Goal: Task Accomplishment & Management: Use online tool/utility

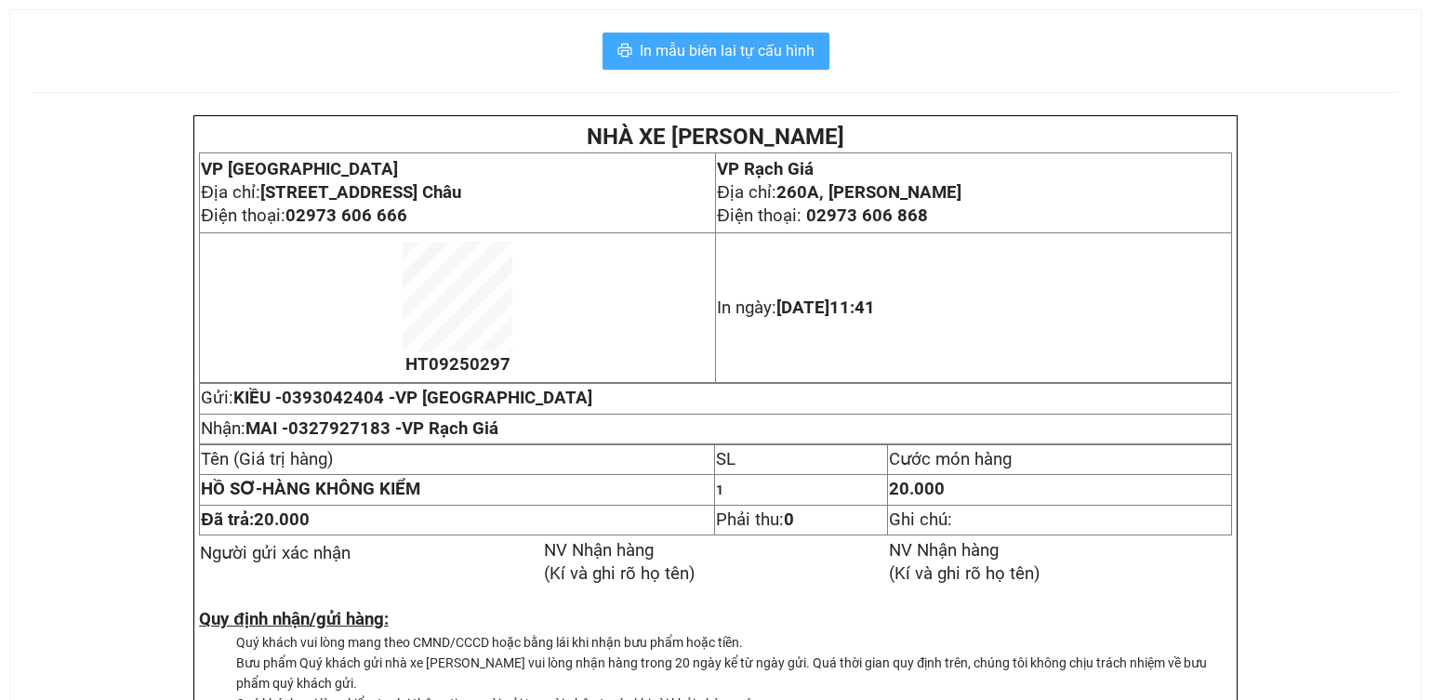
click at [796, 56] on span "In mẫu biên lai tự cấu hình" at bounding box center [727, 50] width 175 height 23
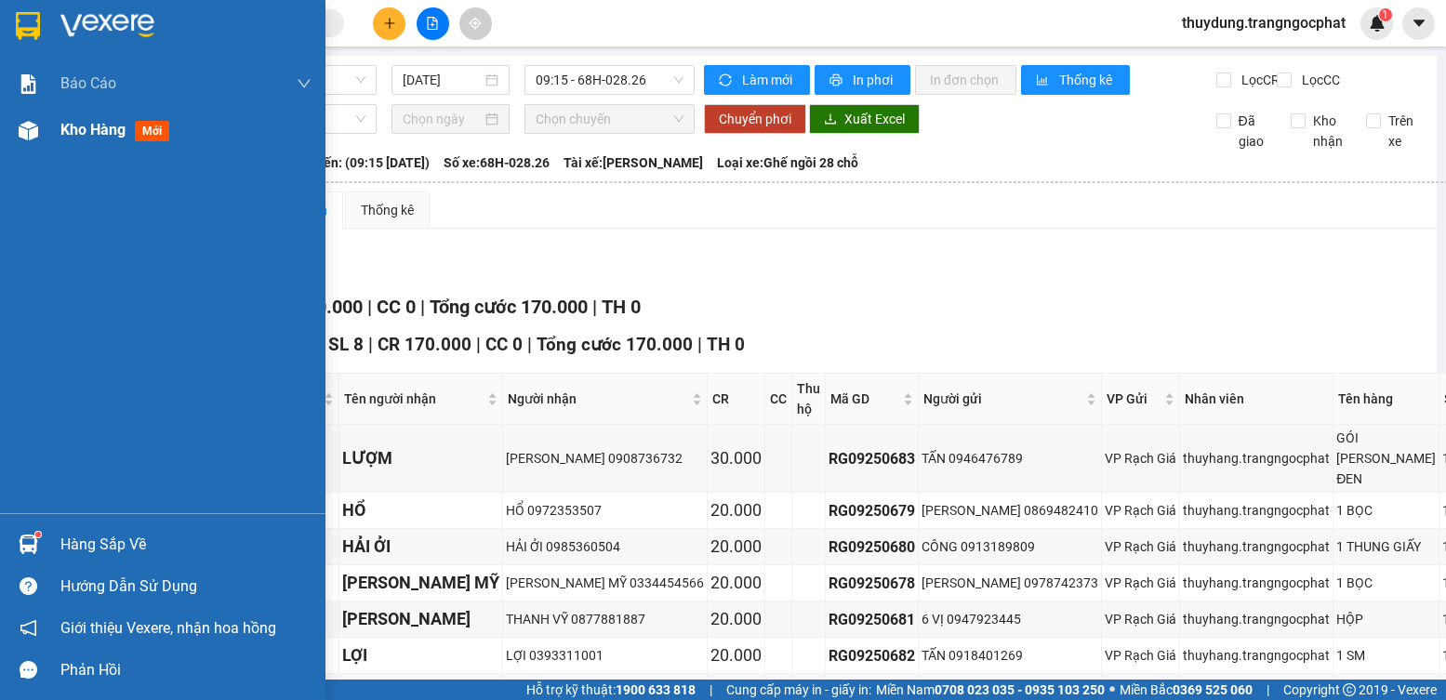
click at [147, 136] on span "mới" at bounding box center [152, 131] width 34 height 20
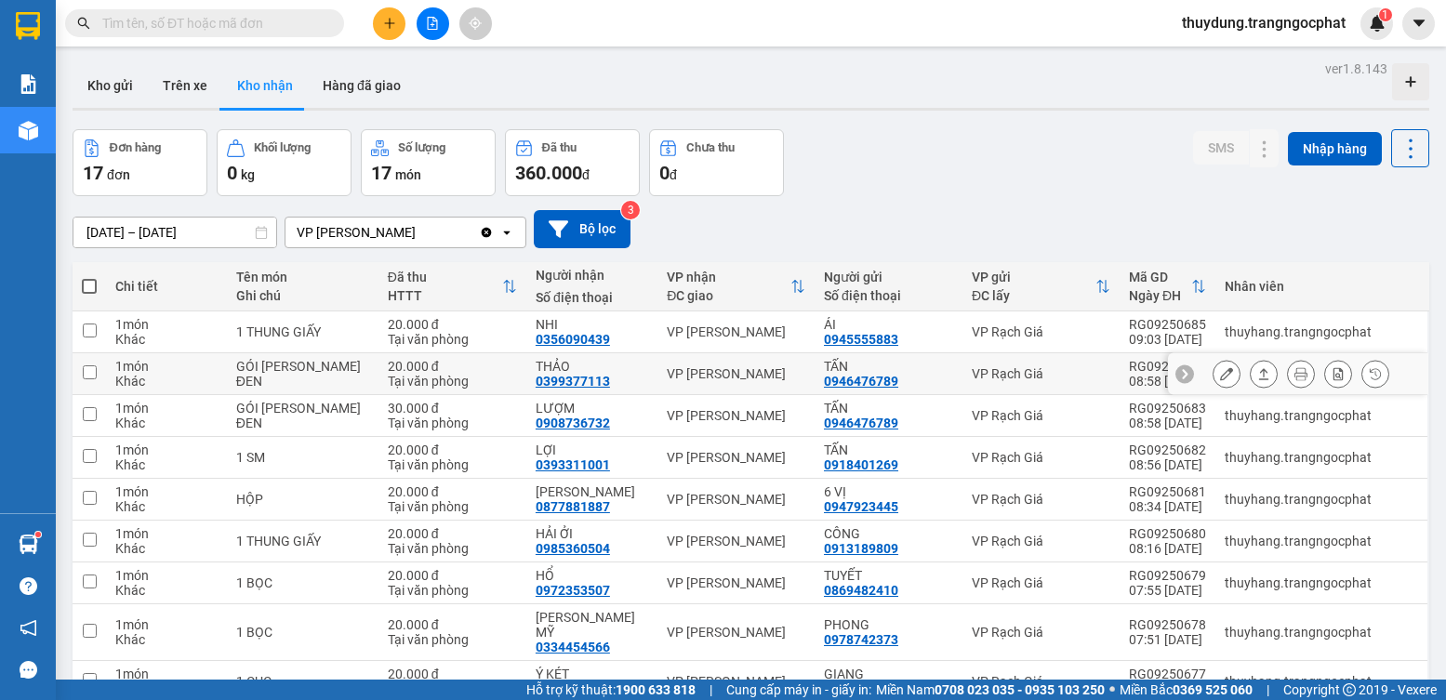
click at [1257, 375] on icon at bounding box center [1263, 373] width 13 height 13
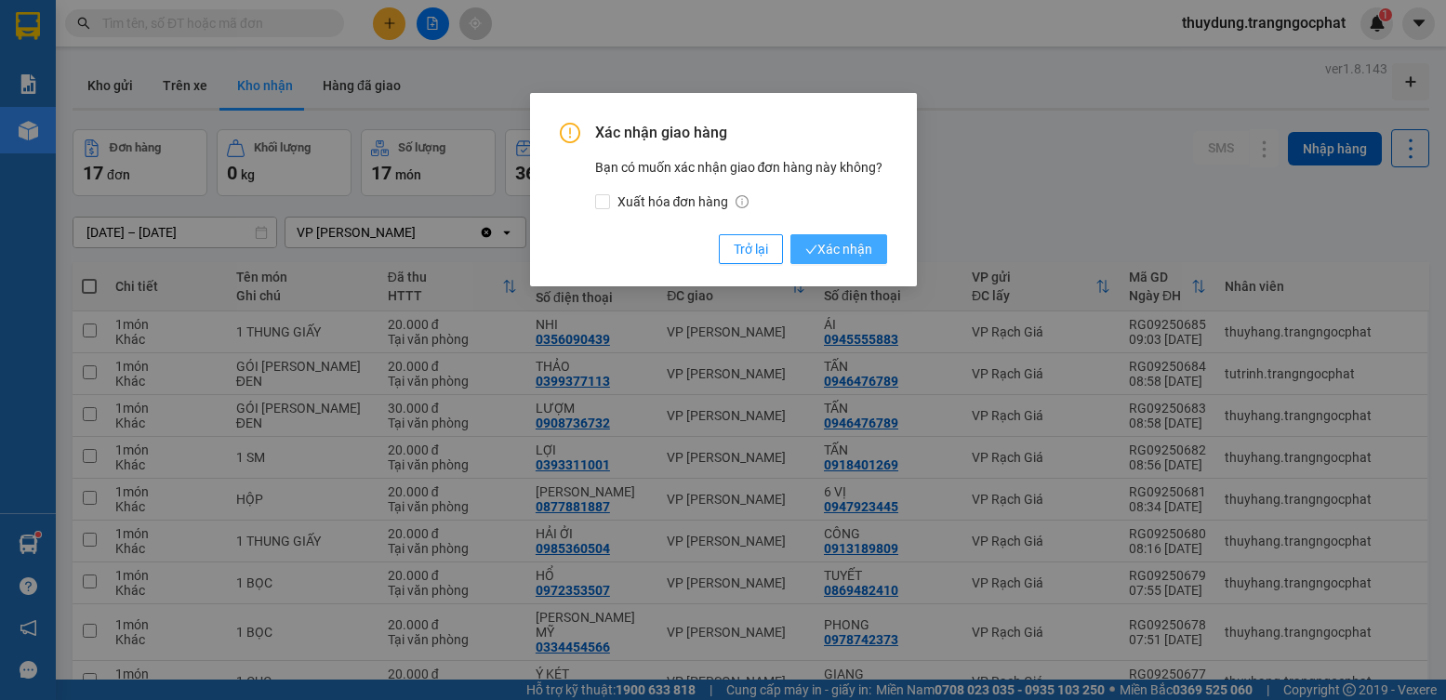
click at [848, 250] on span "Xác nhận" at bounding box center [838, 249] width 67 height 20
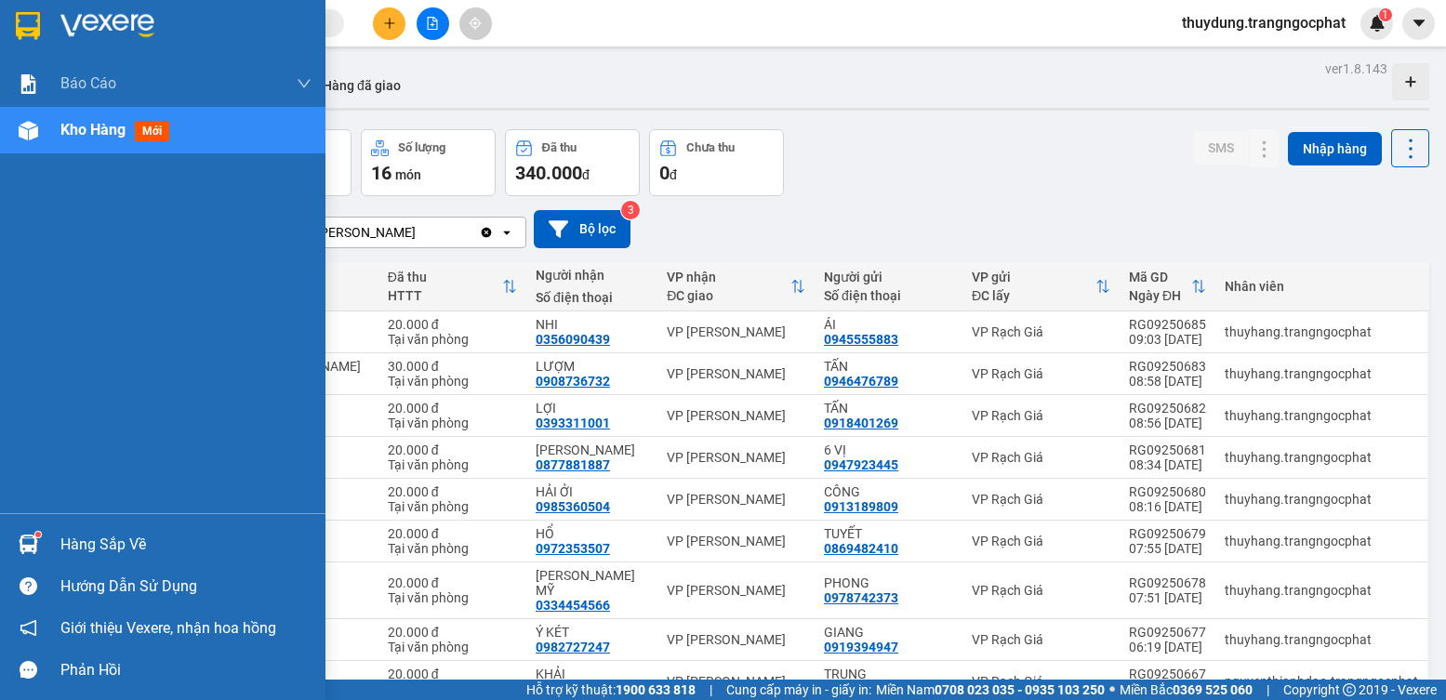
click at [79, 544] on div "Hàng sắp về" at bounding box center [185, 545] width 251 height 28
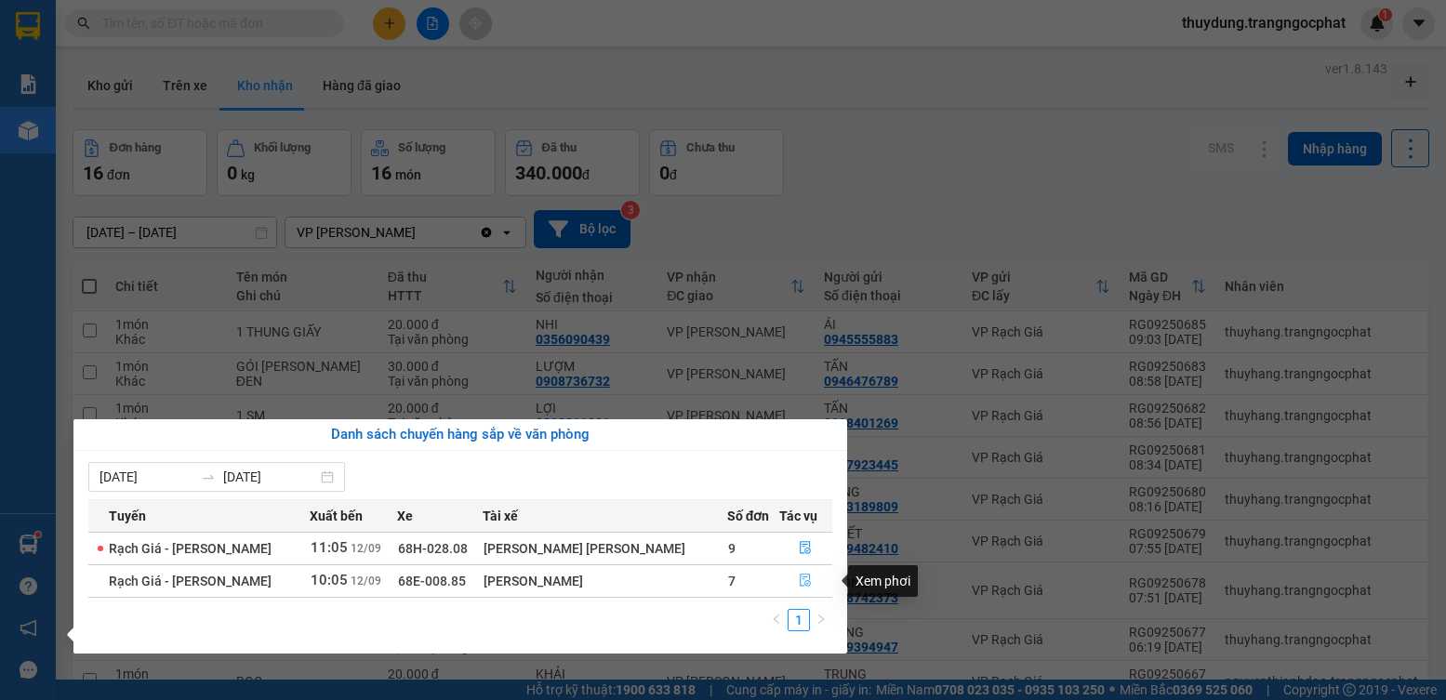
click at [799, 581] on icon "file-done" at bounding box center [805, 580] width 13 height 13
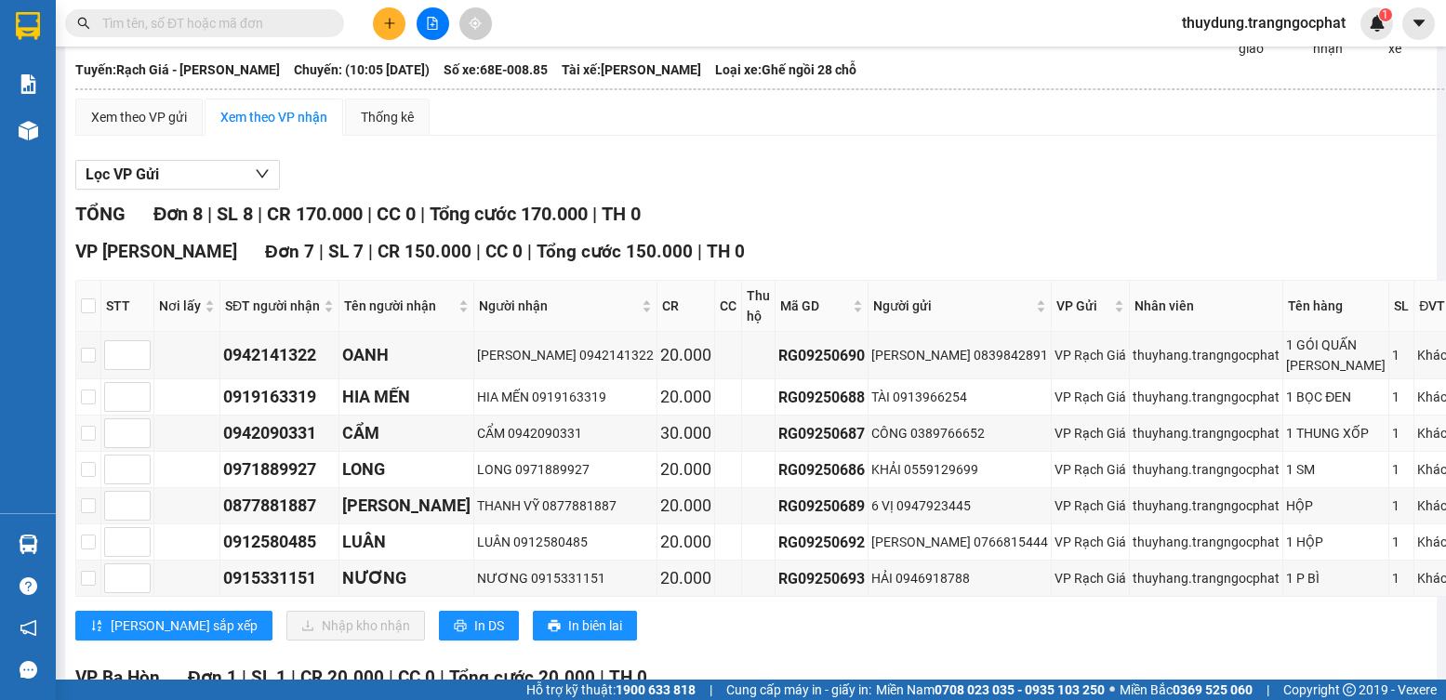
scroll to position [186, 0]
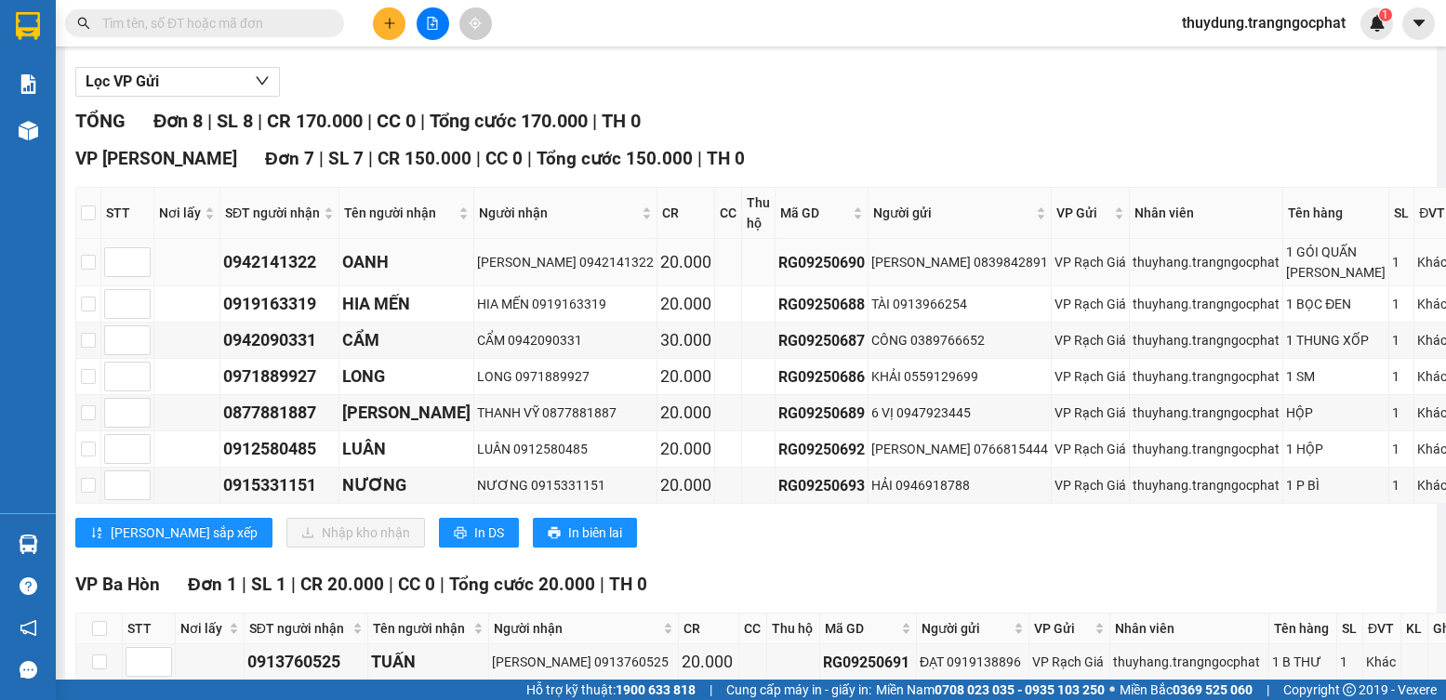
click at [298, 275] on div "0942141322" at bounding box center [279, 262] width 113 height 26
copy div "0942141322"
click at [286, 317] on div "0919163319" at bounding box center [279, 304] width 113 height 26
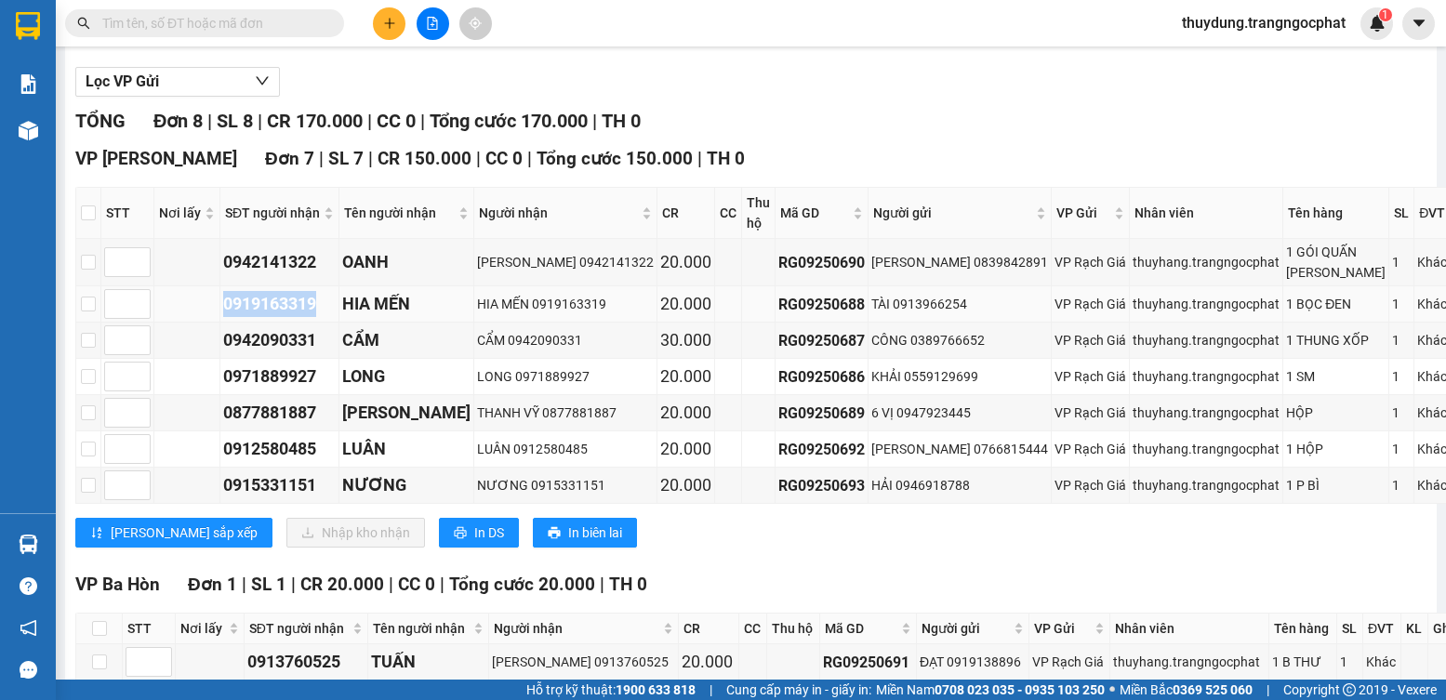
copy div "0919163319"
click at [298, 353] on div "0942090331" at bounding box center [279, 340] width 113 height 26
copy div "0942090331"
click at [315, 390] on div "0971889927" at bounding box center [279, 377] width 113 height 26
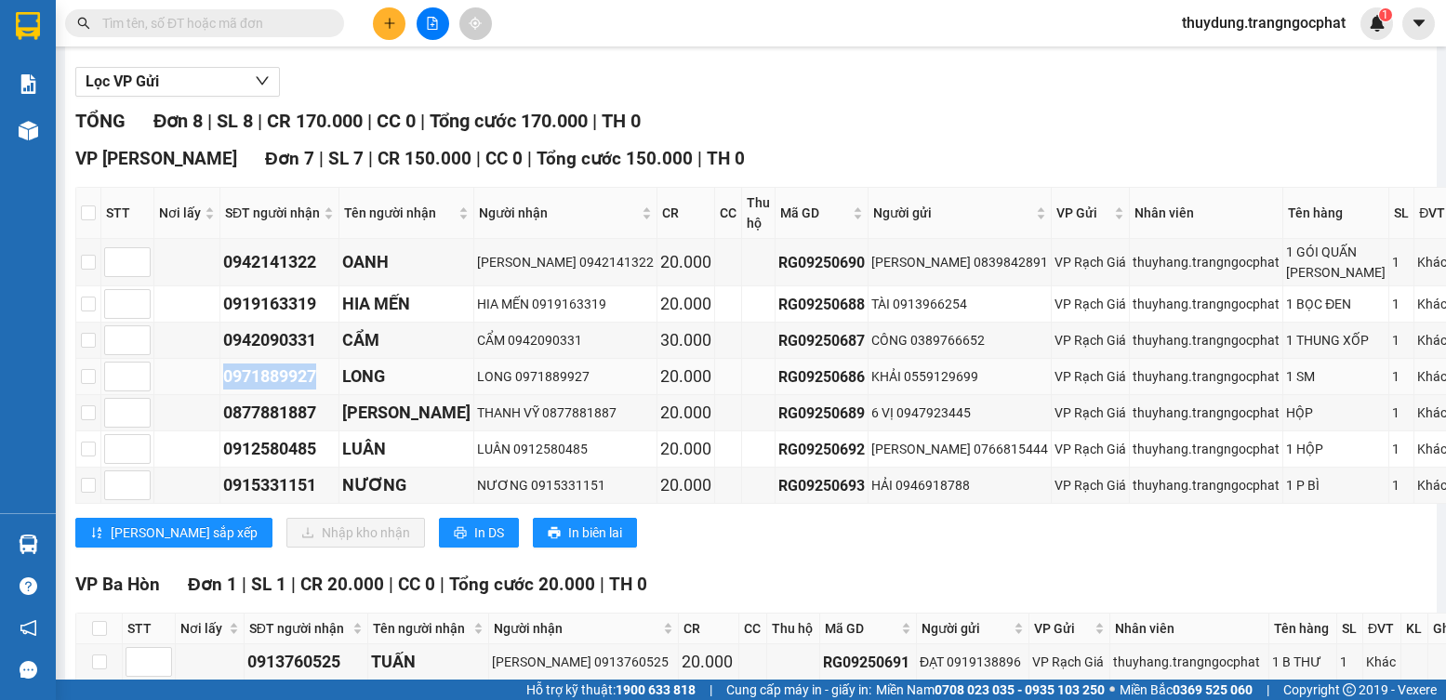
click at [315, 390] on div "0971889927" at bounding box center [279, 377] width 113 height 26
copy div "0971889927"
click at [274, 426] on div "0877881887" at bounding box center [279, 413] width 113 height 26
copy div "0877881887"
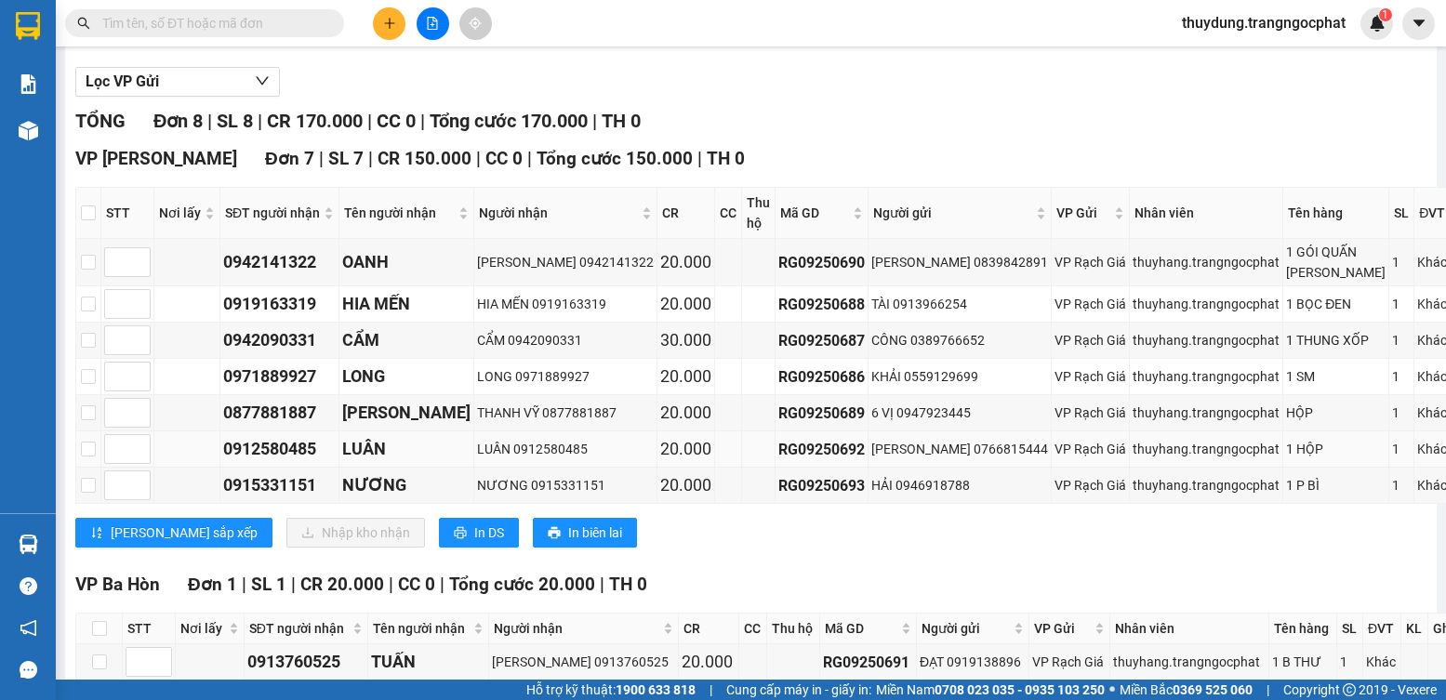
click at [314, 462] on div "0912580485" at bounding box center [279, 449] width 113 height 26
copy div "0912580485"
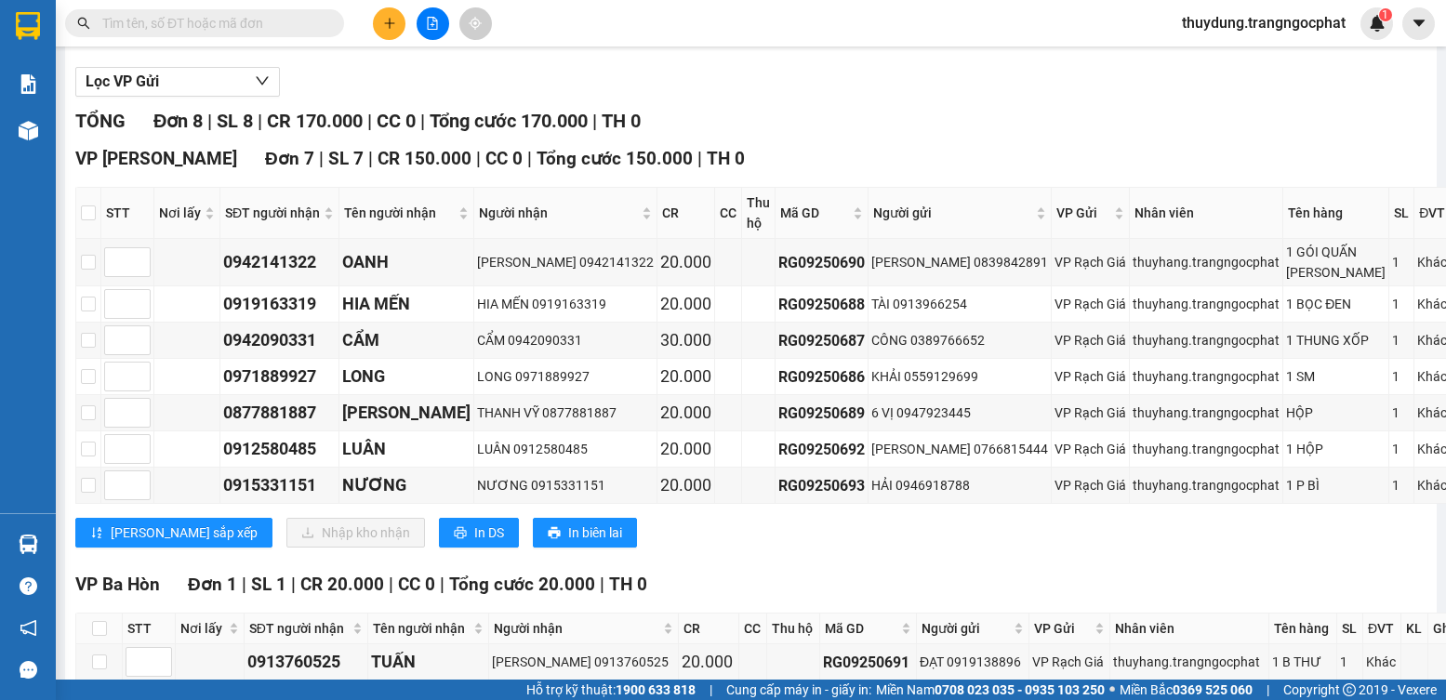
click at [308, 562] on div "VP [PERSON_NAME][GEOGRAPHIC_DATA] 7 | SL 7 | CR 150.000 | CC 0 | [PERSON_NAME] …" at bounding box center [817, 353] width 1485 height 417
click at [312, 498] on div "0915331151" at bounding box center [279, 485] width 113 height 26
copy div "0915331151"
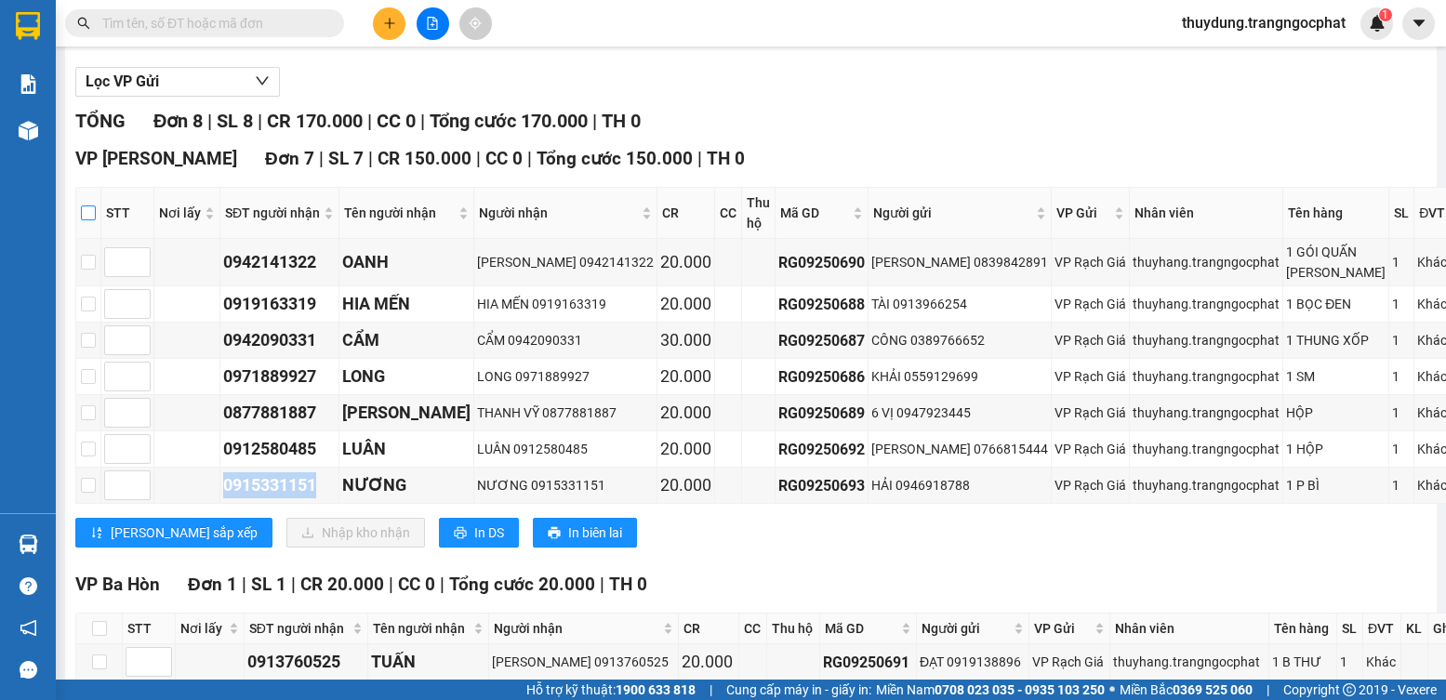
drag, startPoint x: 95, startPoint y: 230, endPoint x: 105, endPoint y: 237, distance: 12.6
click at [94, 220] on input "checkbox" at bounding box center [88, 212] width 15 height 15
checkbox input "true"
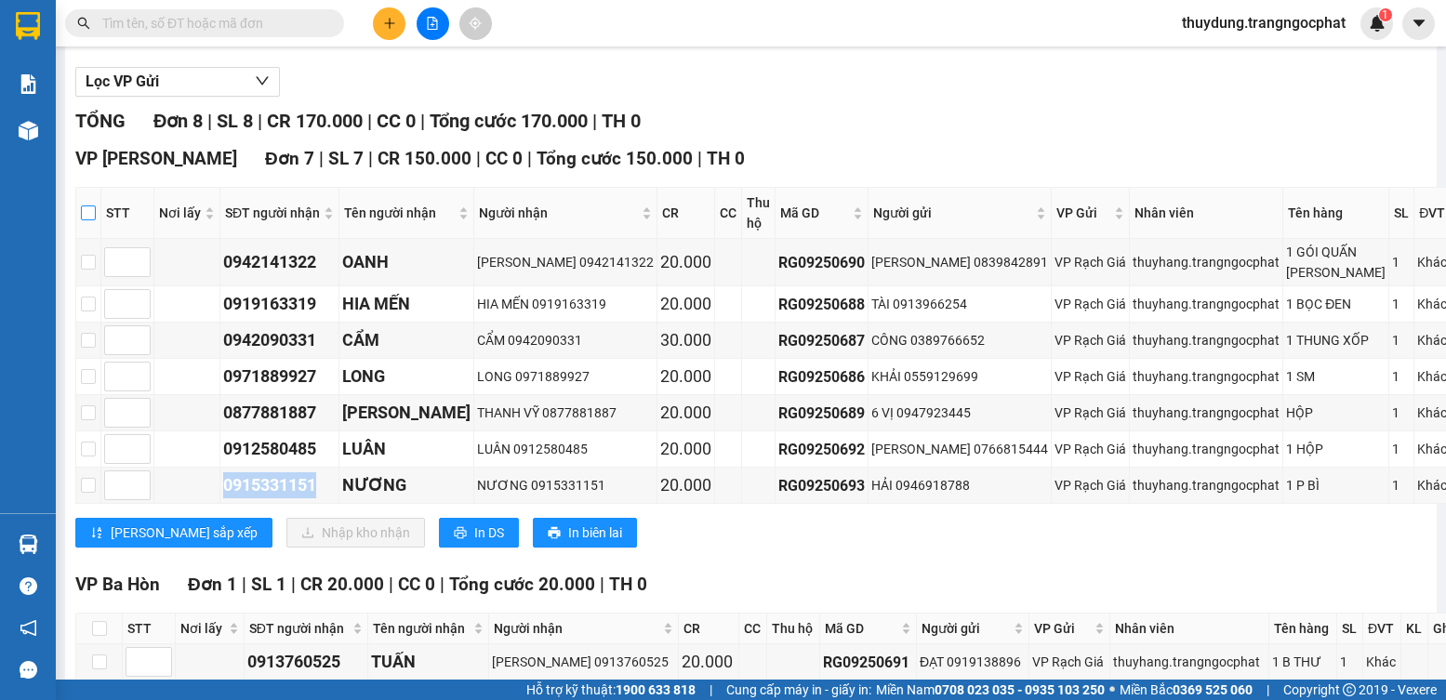
checkbox input "true"
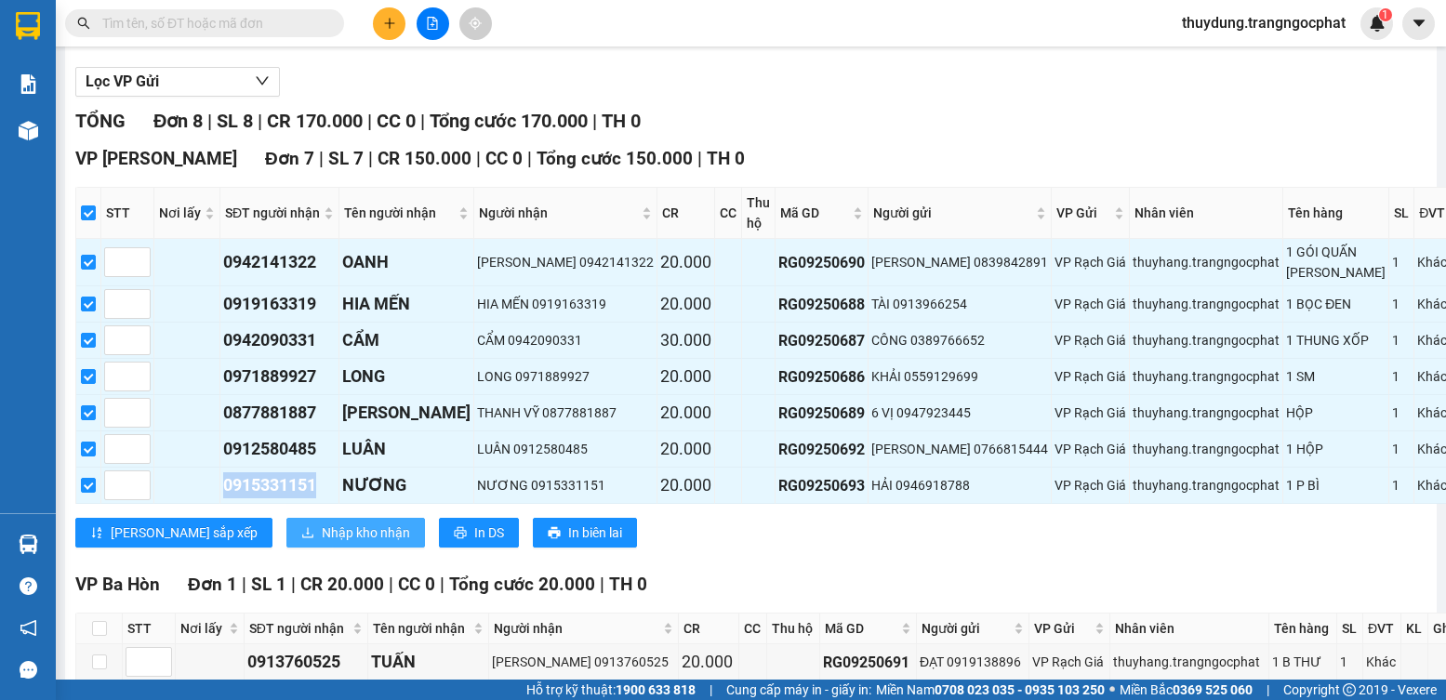
click at [322, 543] on span "Nhập kho nhận" at bounding box center [366, 533] width 88 height 20
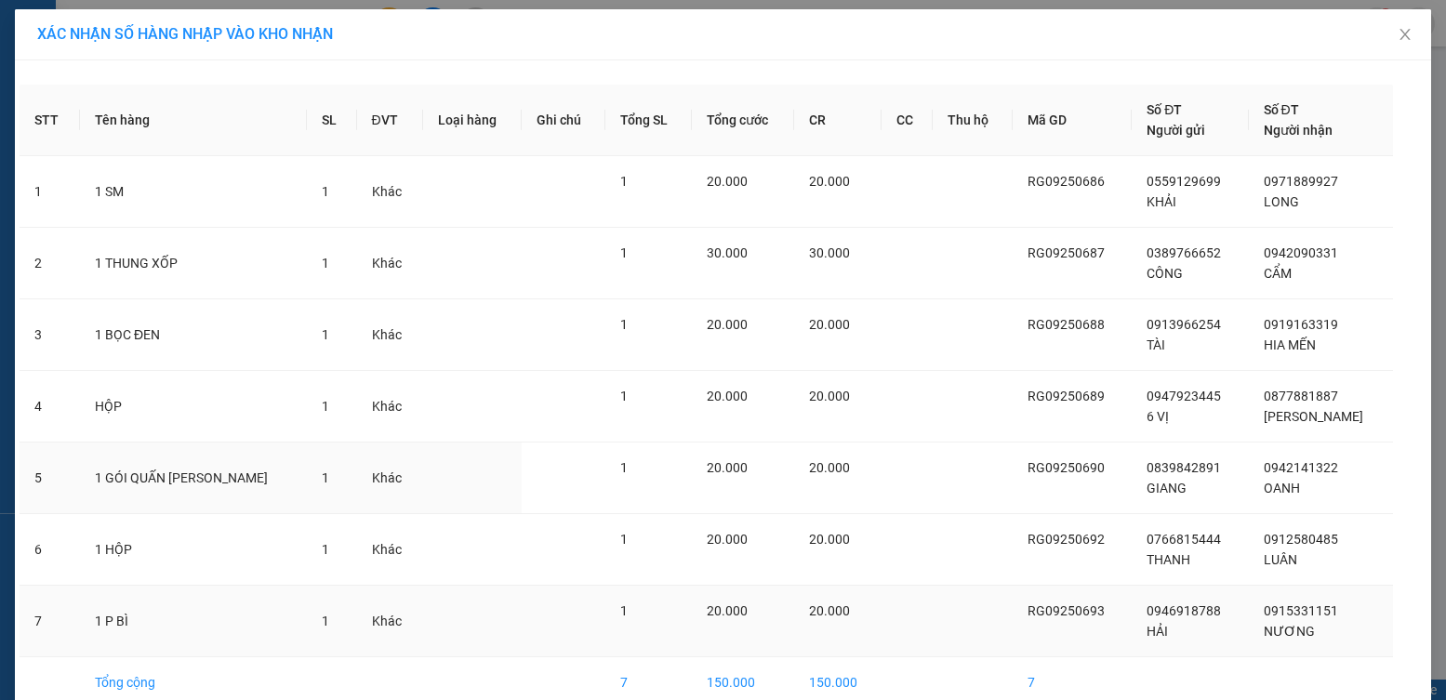
scroll to position [93, 0]
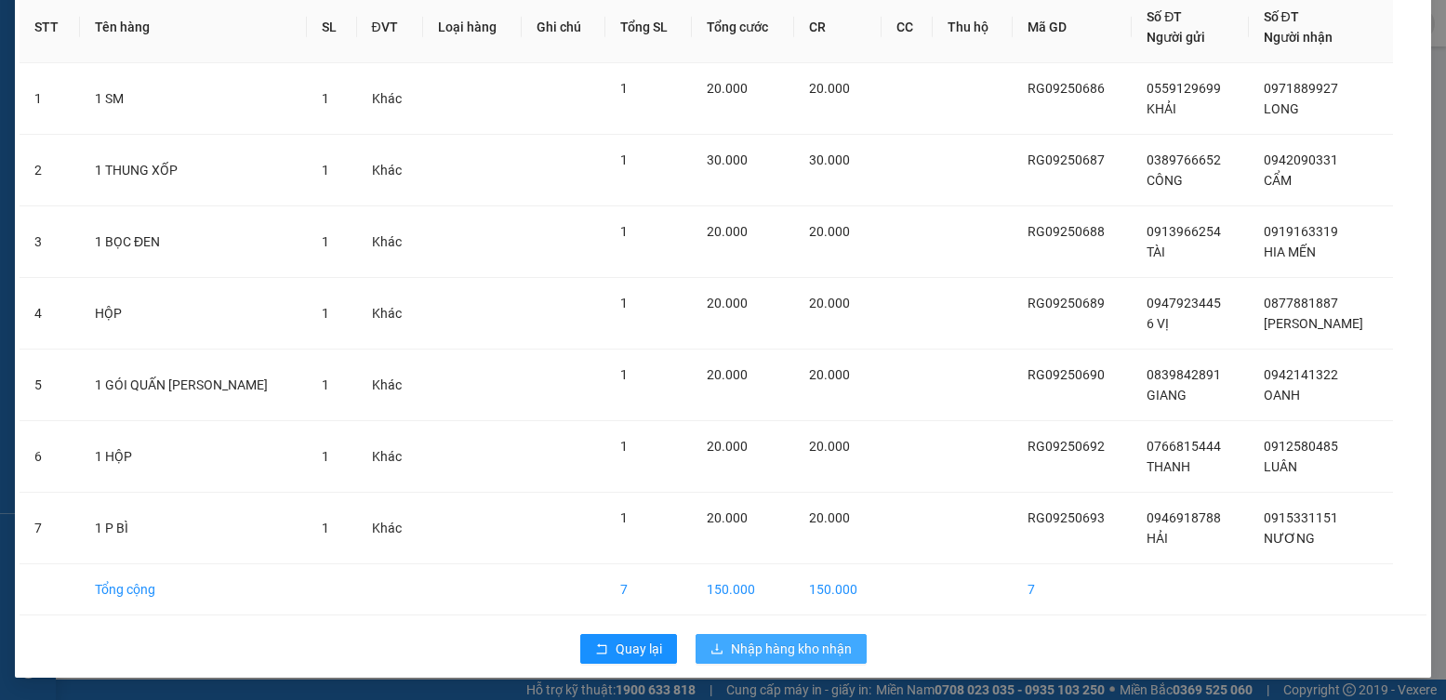
click at [788, 647] on span "Nhập hàng kho nhận" at bounding box center [791, 649] width 121 height 20
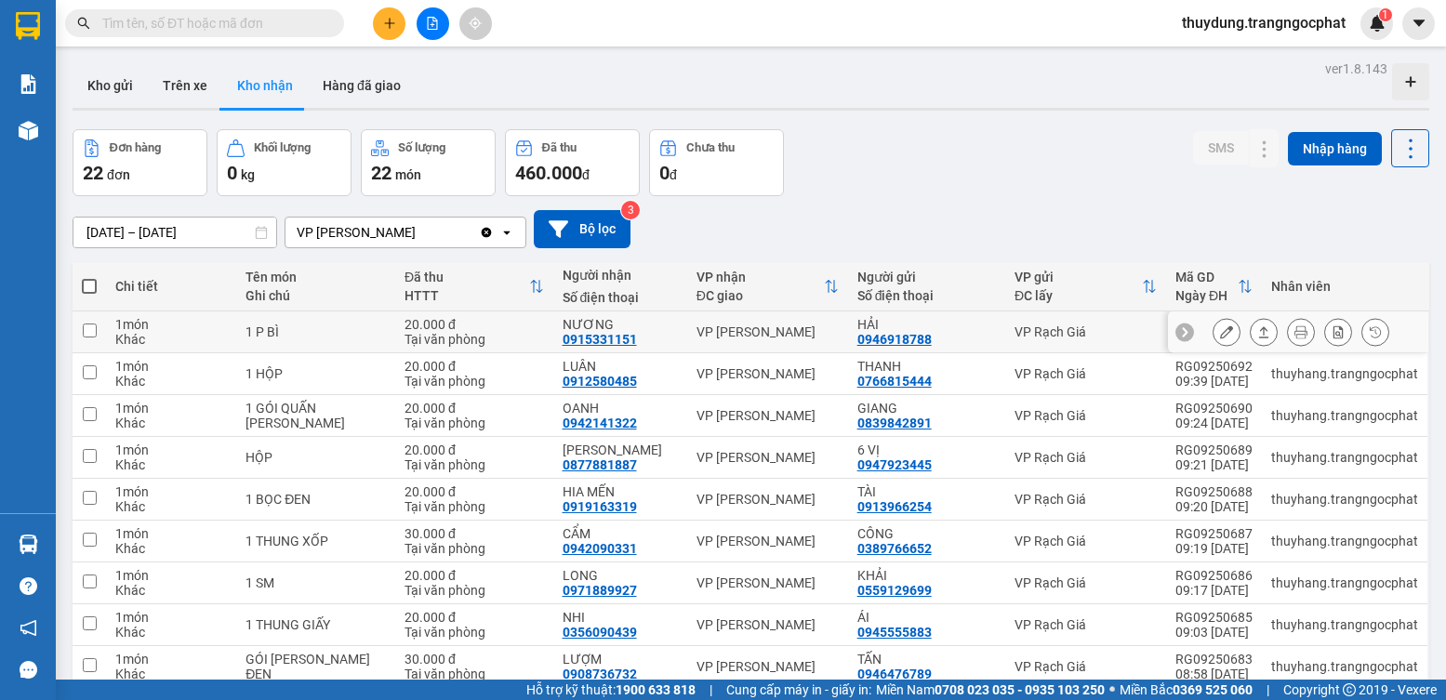
scroll to position [126, 0]
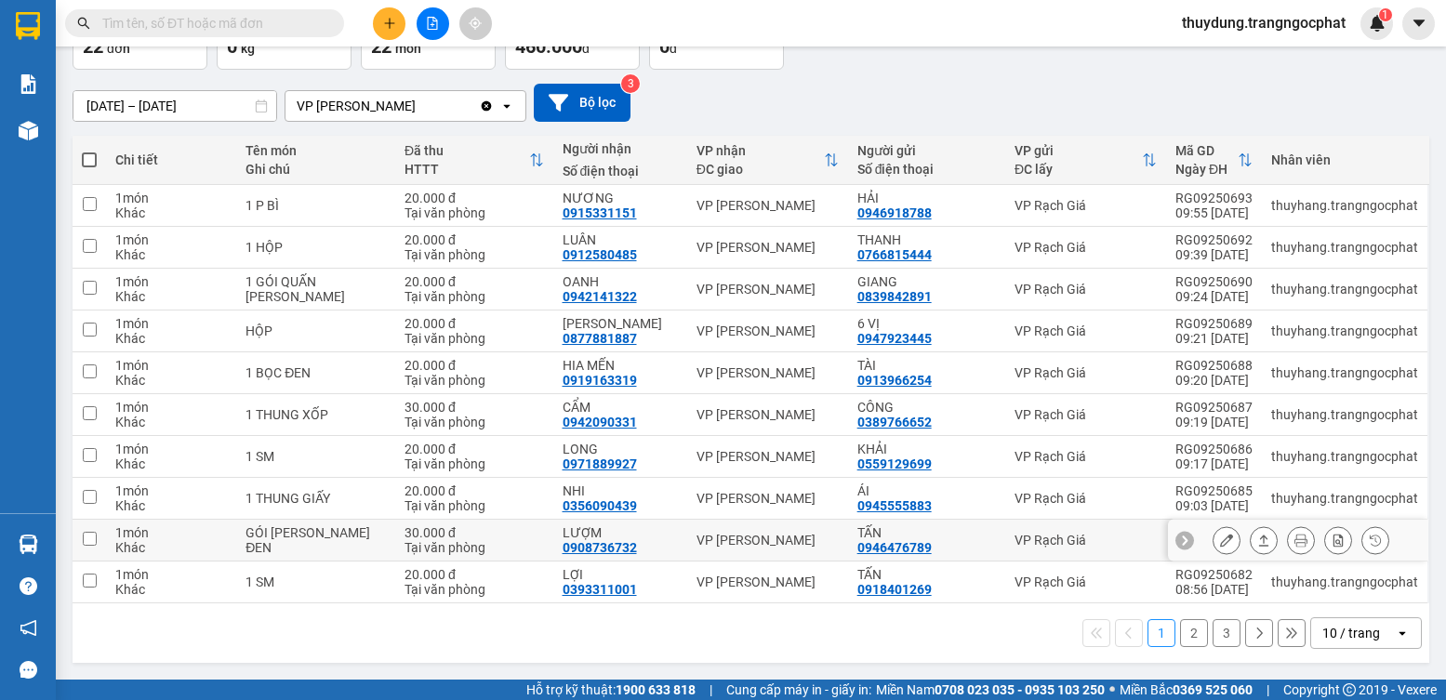
click at [1257, 538] on icon at bounding box center [1263, 540] width 13 height 13
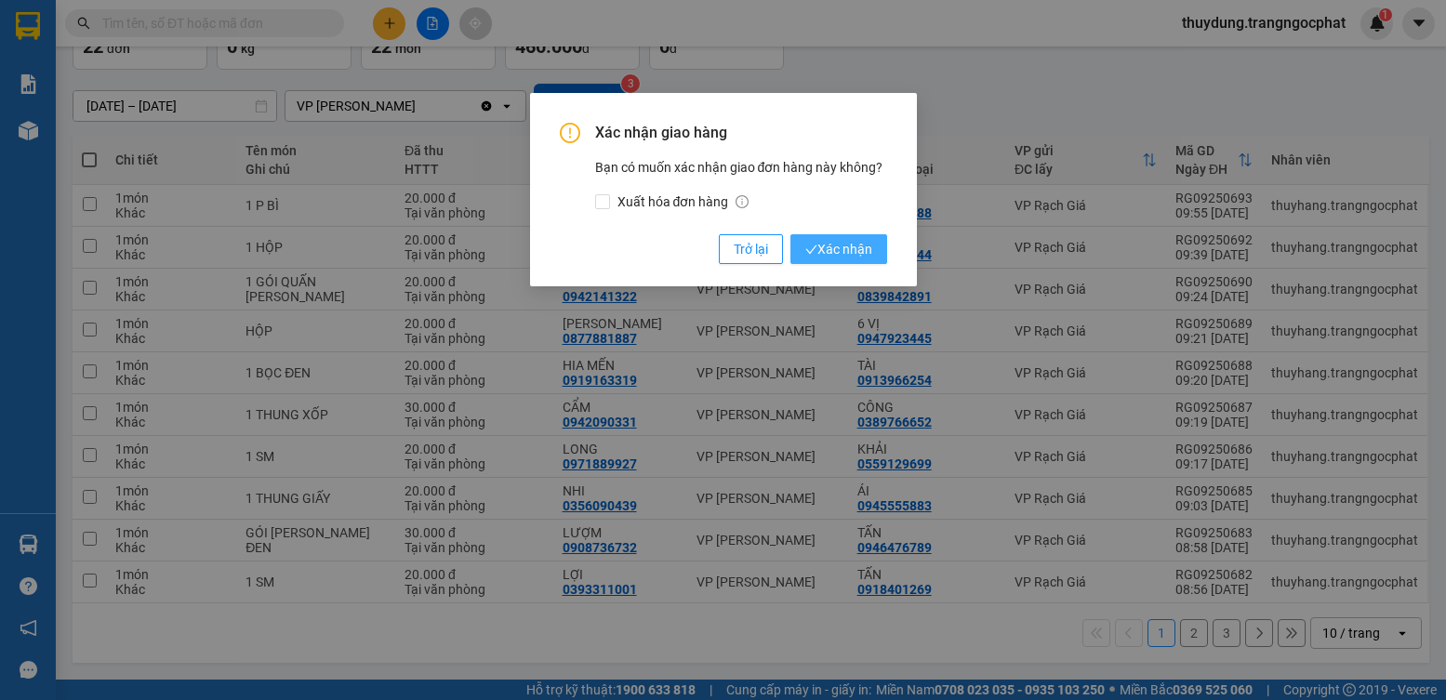
click at [867, 254] on span "Xác nhận" at bounding box center [838, 249] width 67 height 20
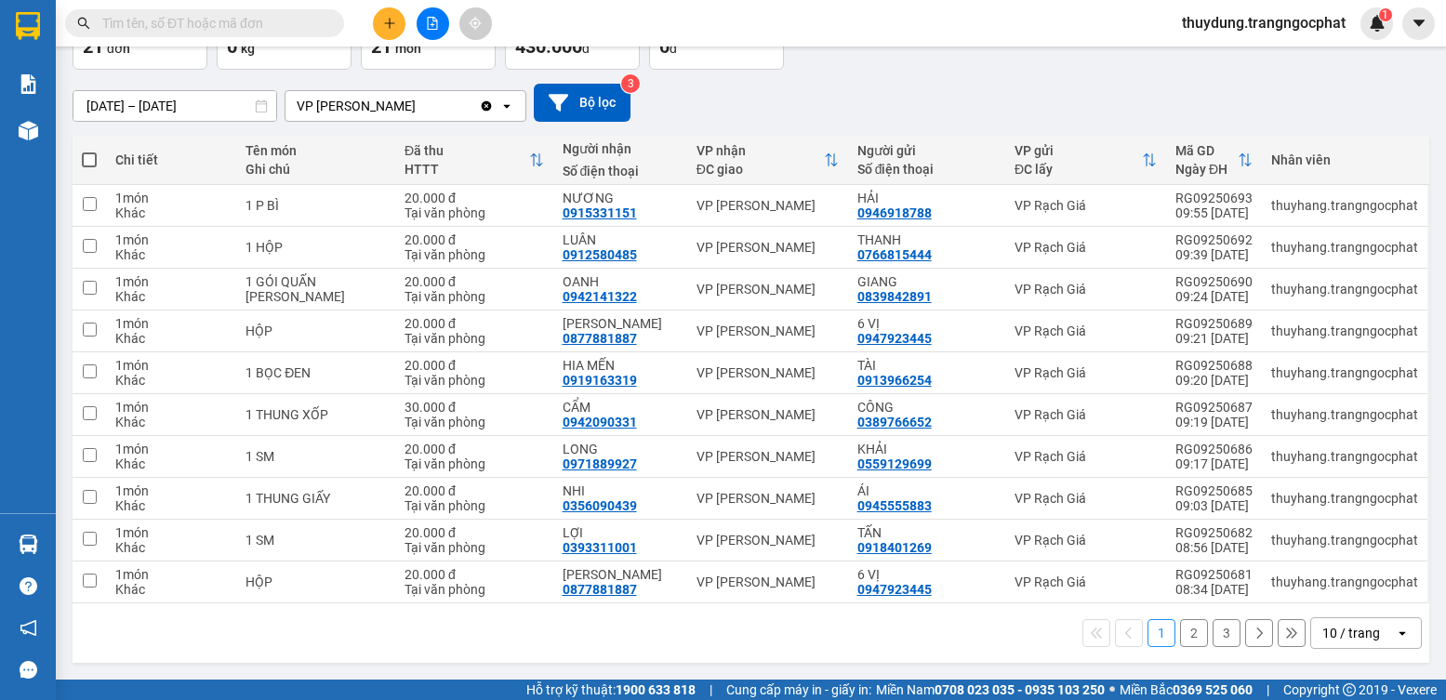
click at [1184, 632] on button "2" at bounding box center [1194, 633] width 28 height 28
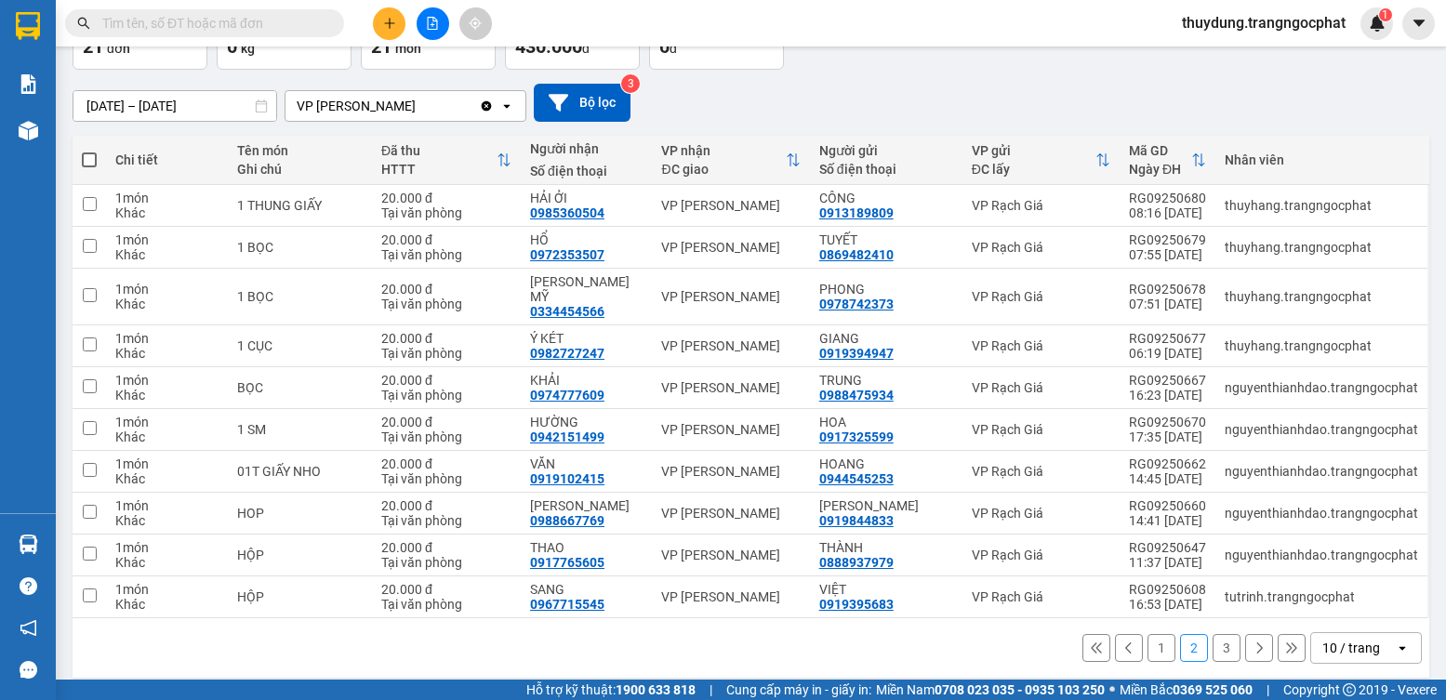
click at [1213, 635] on button "3" at bounding box center [1227, 648] width 28 height 28
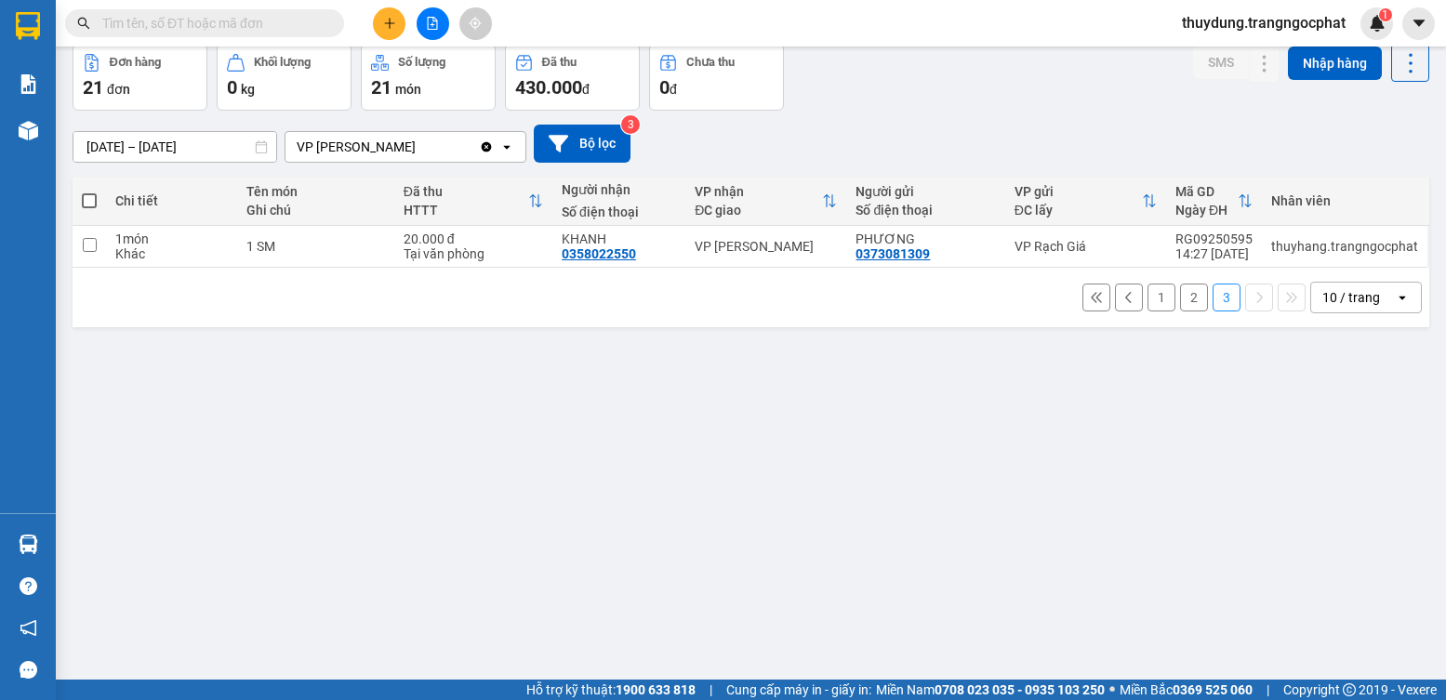
click at [1147, 293] on button "1" at bounding box center [1161, 298] width 28 height 28
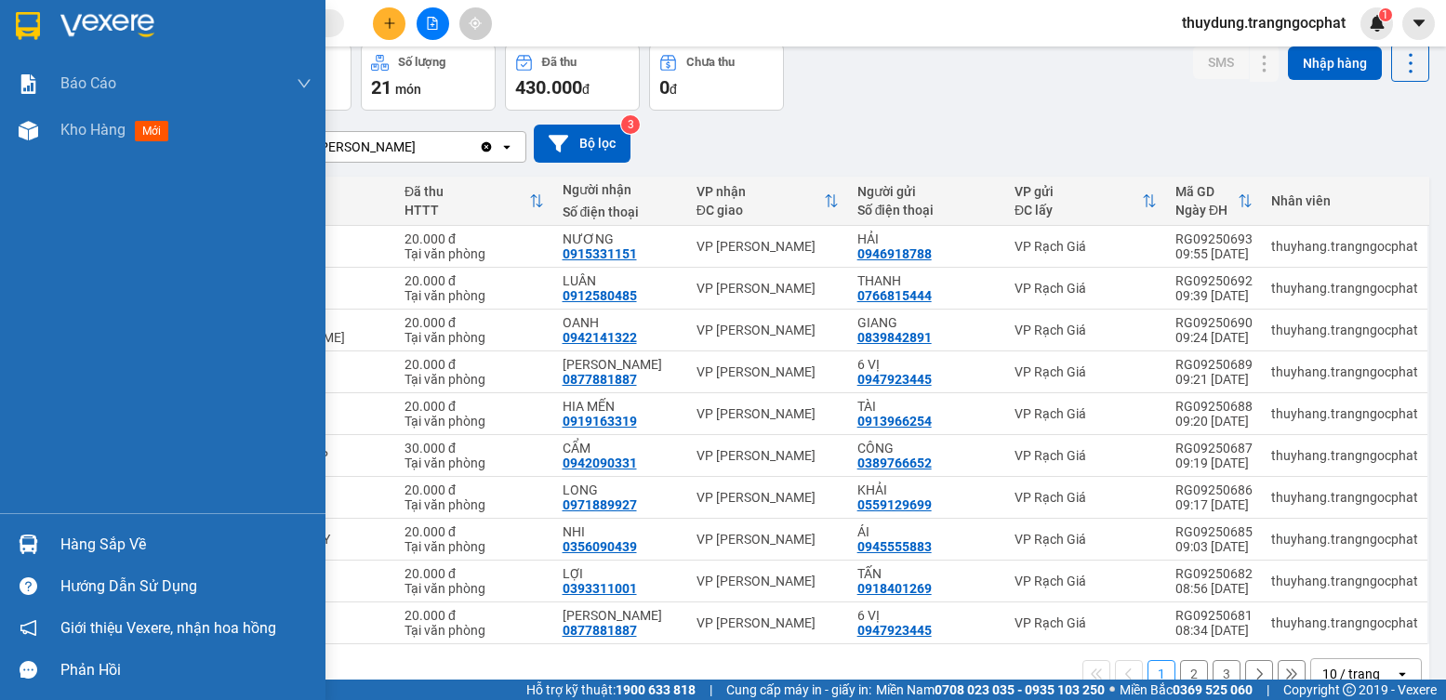
click at [131, 535] on div "Hàng sắp về" at bounding box center [185, 545] width 251 height 28
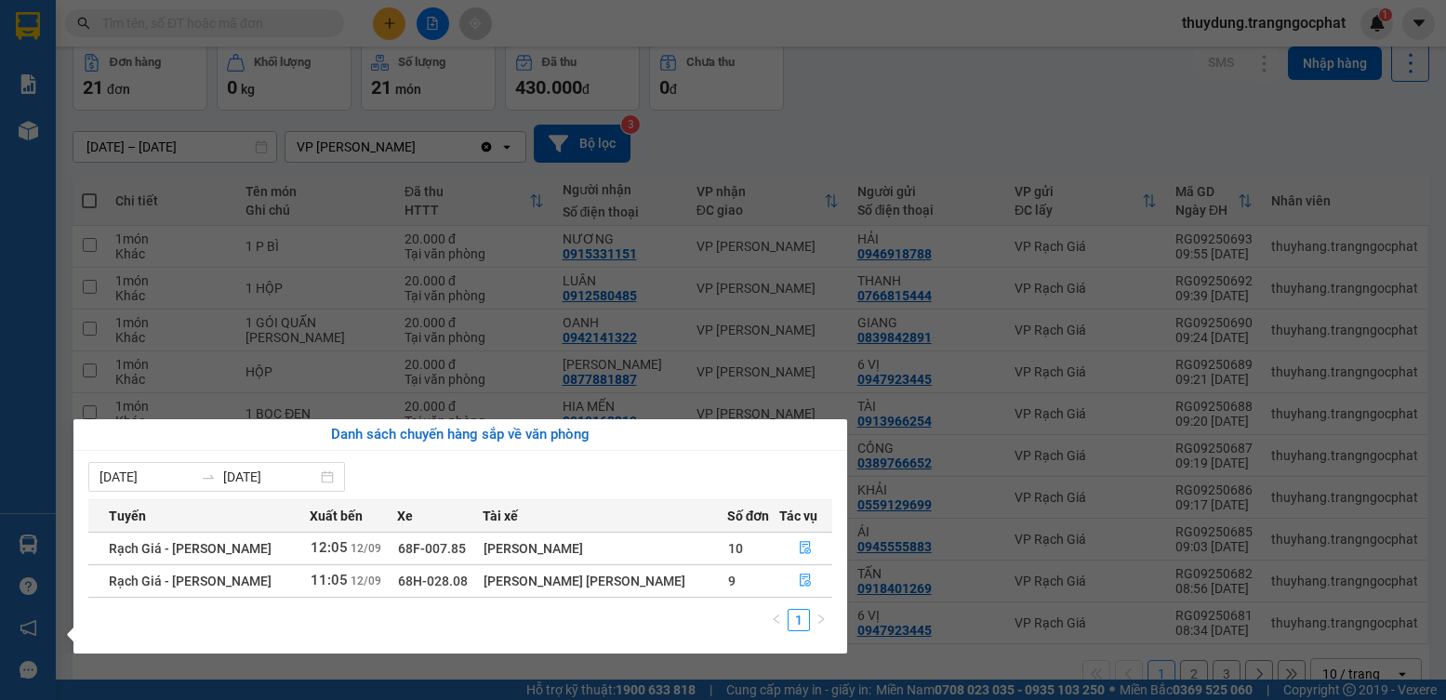
click at [12, 412] on div "[PERSON_NAME] [PERSON_NAME] số tạo đơn theo VP gửi mới (nhà xe) Doanh số tạo đơ…" at bounding box center [28, 350] width 56 height 700
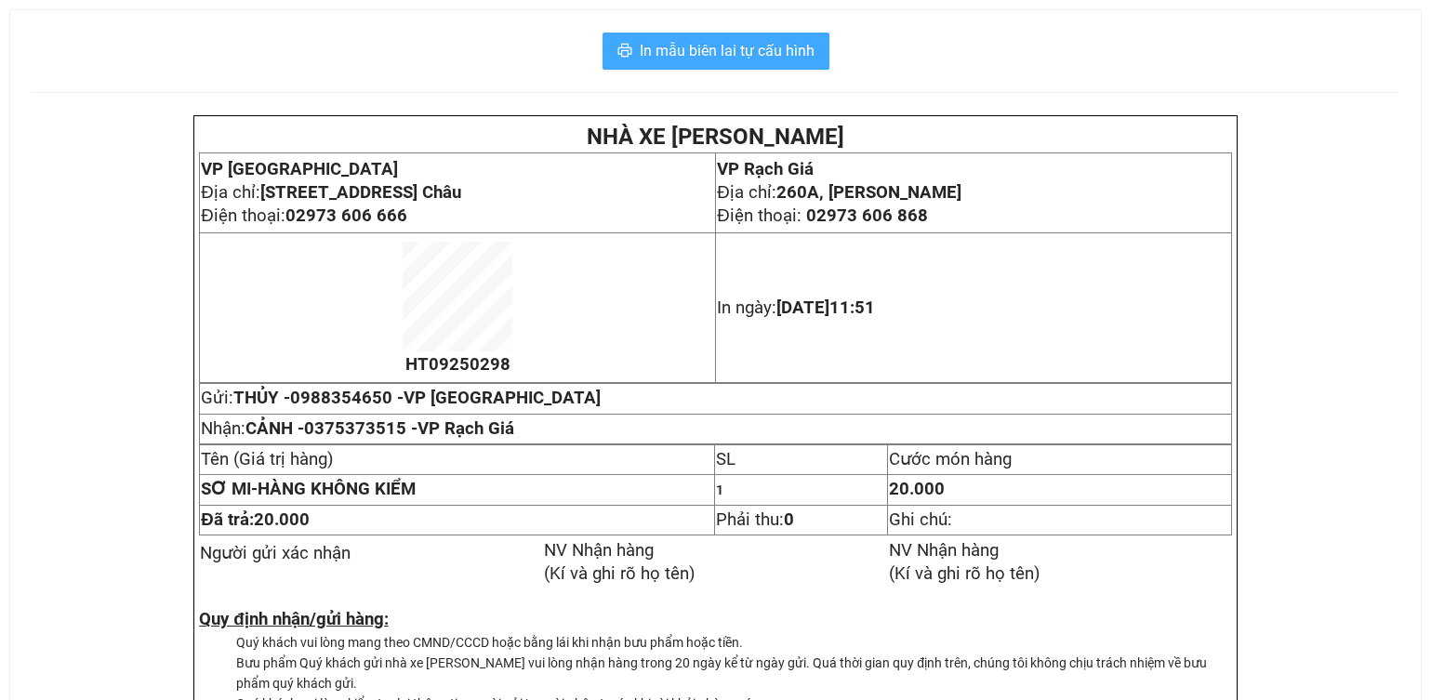
click at [732, 56] on span "In mẫu biên lai tự cấu hình" at bounding box center [727, 50] width 175 height 23
click at [755, 51] on span "In mẫu biên lai tự cấu hình" at bounding box center [727, 50] width 175 height 23
